Goal: Register for event/course

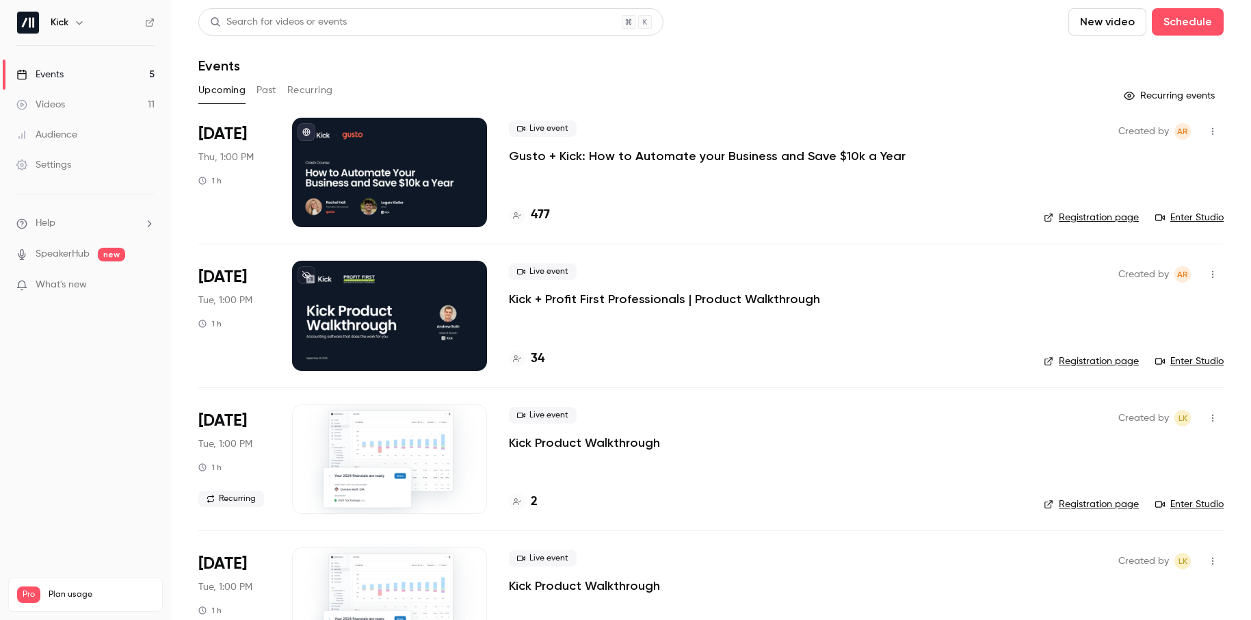
click at [634, 157] on p "Gusto + Kick: How to Automate your Business and Save $10k a Year" at bounding box center [707, 156] width 397 height 16
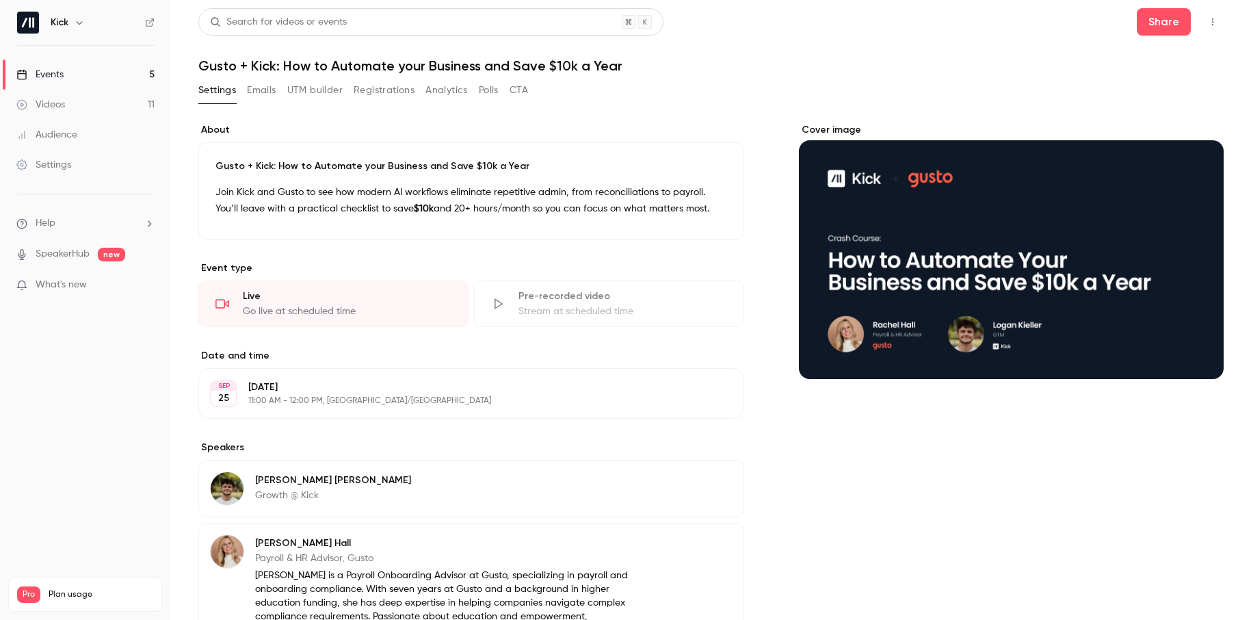
click at [381, 90] on button "Registrations" at bounding box center [384, 90] width 61 height 22
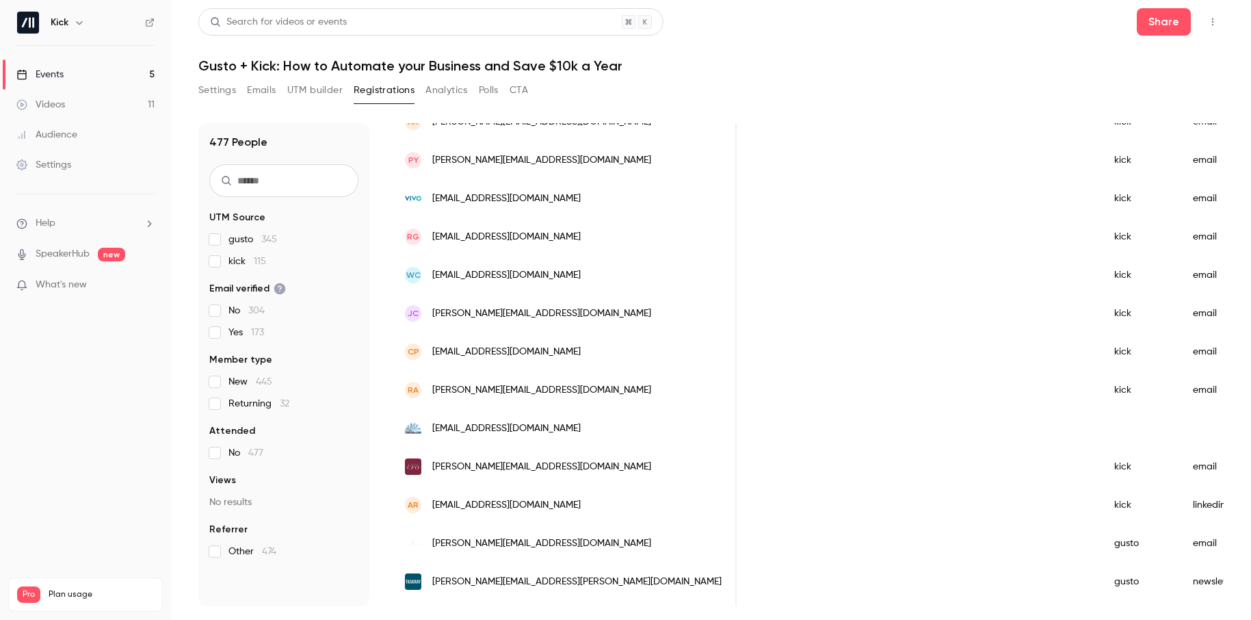
scroll to position [616, 0]
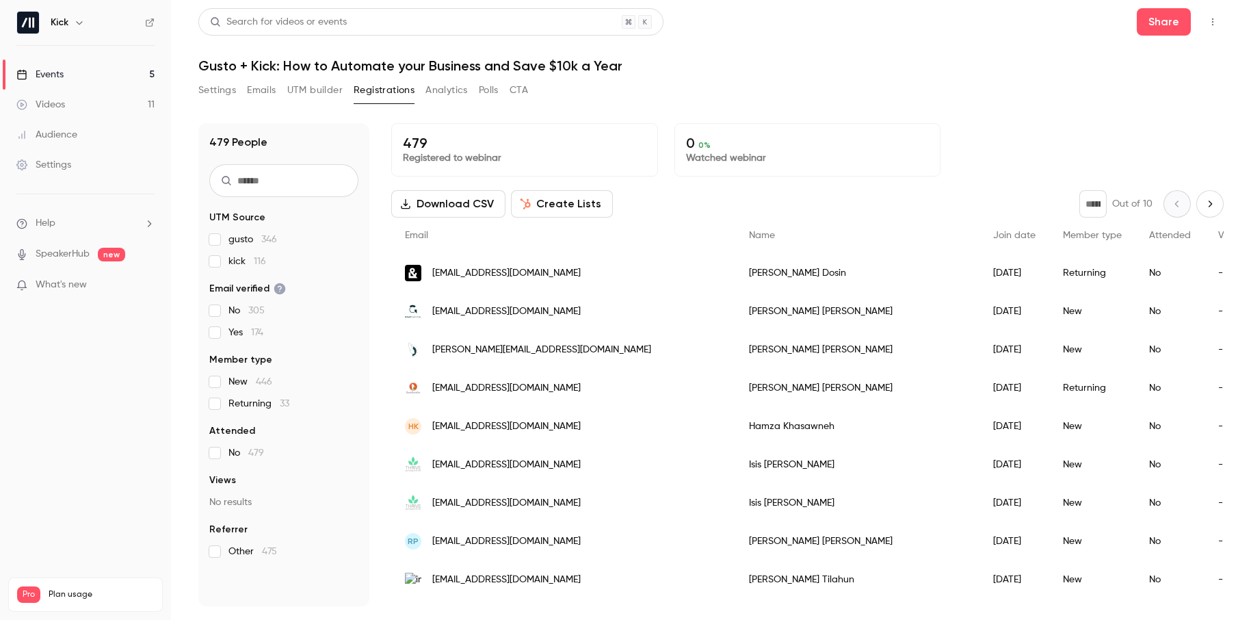
click at [85, 75] on link "Events 5" at bounding box center [85, 75] width 171 height 30
